Goal: Information Seeking & Learning: Learn about a topic

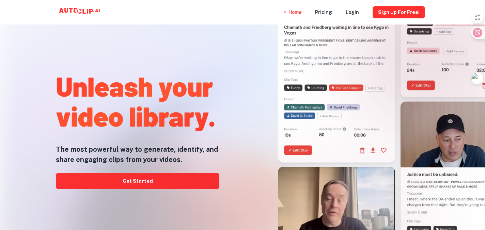
click at [126, 176] on div at bounding box center [242, 230] width 388 height 136
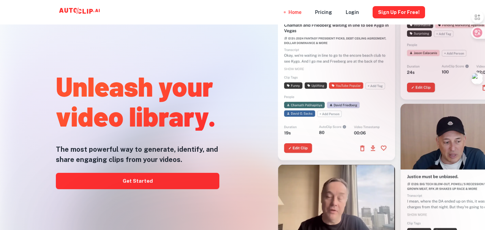
click at [127, 184] on div at bounding box center [242, 230] width 388 height 136
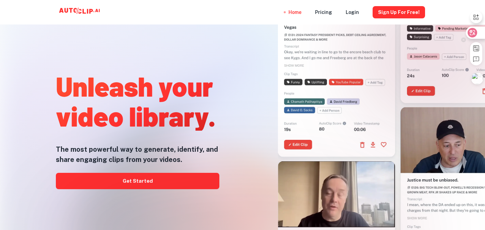
click at [476, 31] on div at bounding box center [474, 33] width 18 height 12
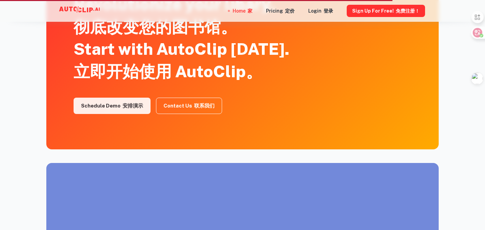
scroll to position [1302, 0]
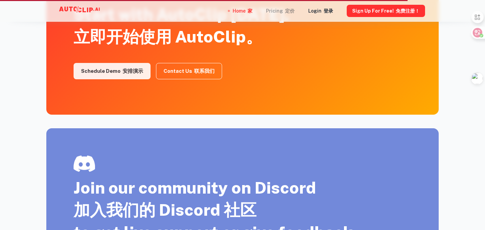
click at [291, 10] on font "定价" at bounding box center [290, 10] width 10 height 5
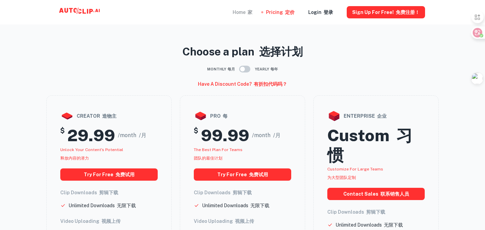
click at [240, 11] on div "Home 家" at bounding box center [242, 12] width 20 height 24
